Goal: Task Accomplishment & Management: Manage account settings

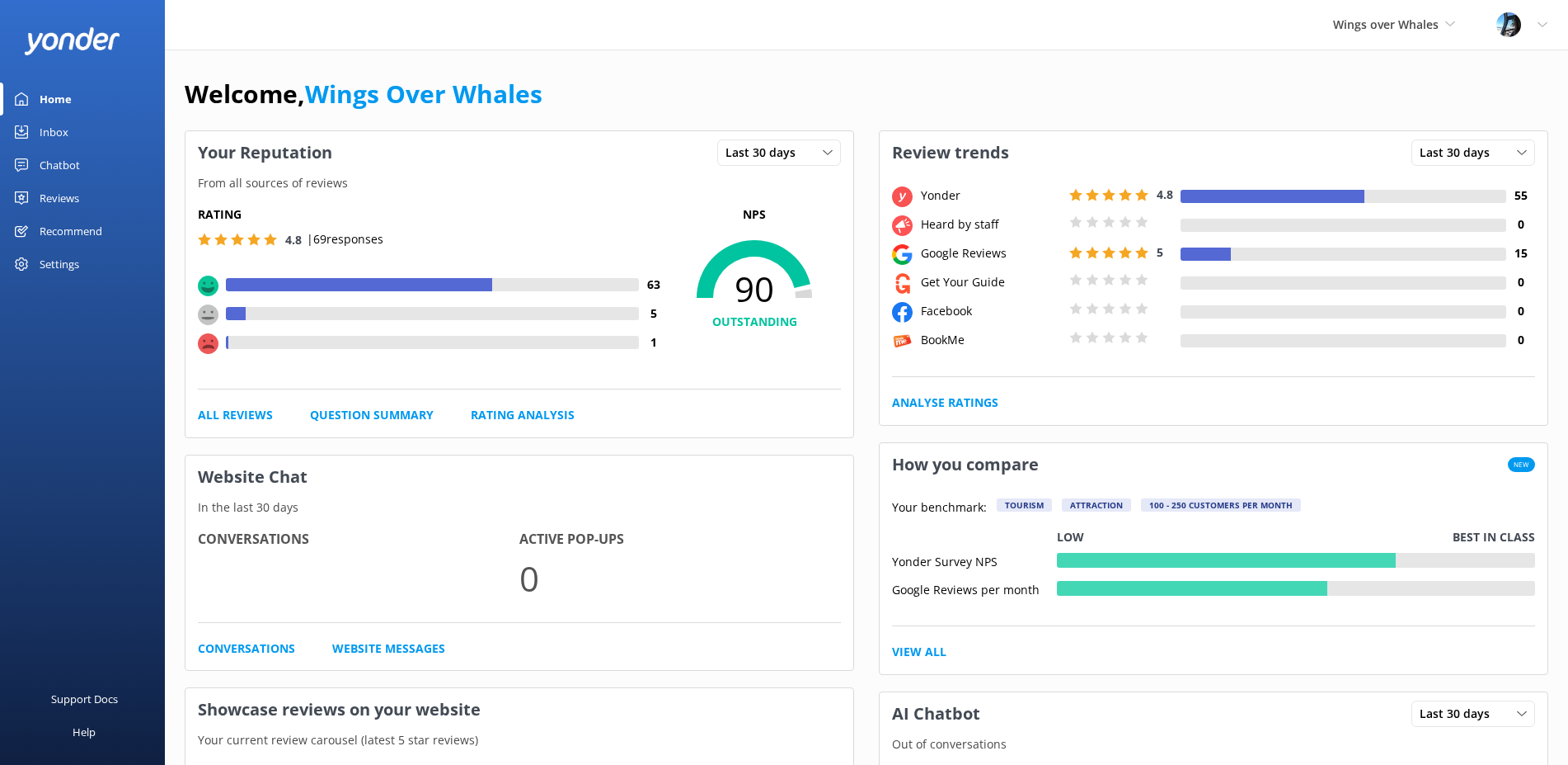
click at [53, 202] on div "Reviews" at bounding box center [60, 198] width 40 height 33
